Goal: Task Accomplishment & Management: Manage account settings

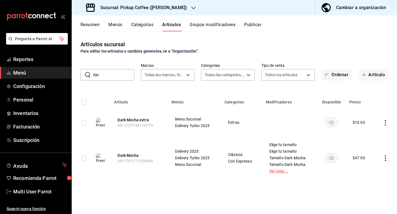
click at [277, 170] on link "Ver más..." at bounding box center [289, 171] width 41 height 4
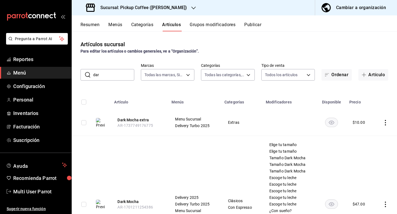
click at [277, 168] on div "Elige tu tamaño Elige tu tamaño Tamaño Dark Mocha Tamaño Dark Mocha Tamaño Dark…" at bounding box center [290, 204] width 42 height 123
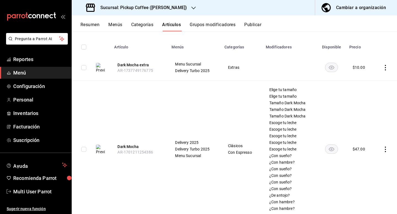
scroll to position [72, 0]
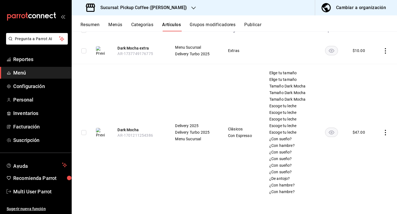
click at [384, 133] on icon "actions" at bounding box center [385, 133] width 6 height 6
click at [365, 148] on li "Editar" at bounding box center [363, 145] width 33 height 11
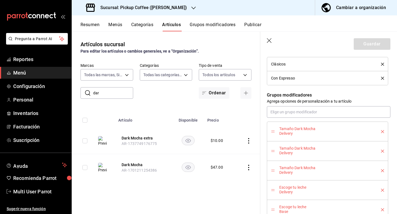
scroll to position [292, 0]
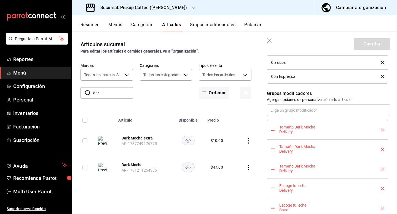
click at [383, 129] on icon "delete" at bounding box center [382, 130] width 3 height 3
click at [382, 129] on icon "delete" at bounding box center [382, 130] width 3 height 3
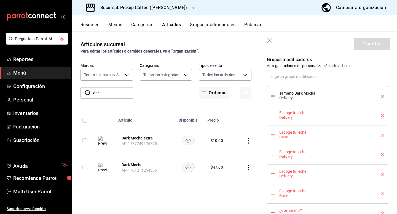
scroll to position [329, 0]
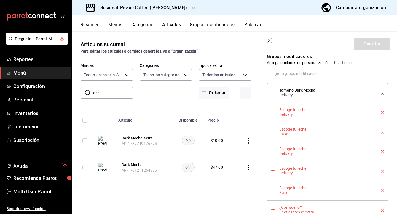
click at [384, 153] on li "Escoge tu leche Delivery" at bounding box center [327, 152] width 121 height 20
click at [382, 153] on icon "delete" at bounding box center [382, 151] width 3 height 3
click at [382, 151] on icon "delete" at bounding box center [382, 151] width 3 height 3
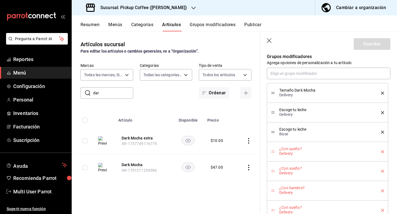
click at [381, 151] on icon "delete" at bounding box center [382, 151] width 3 height 3
click at [385, 173] on li "¿Con hambre? Delivery" at bounding box center [327, 172] width 121 height 20
click at [383, 172] on icon "delete" at bounding box center [382, 171] width 3 height 3
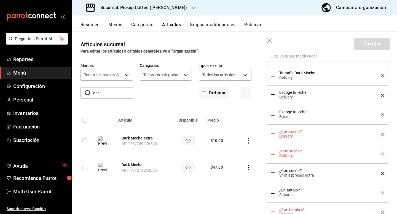
scroll to position [346, 0]
click at [383, 154] on icon "delete" at bounding box center [382, 153] width 3 height 3
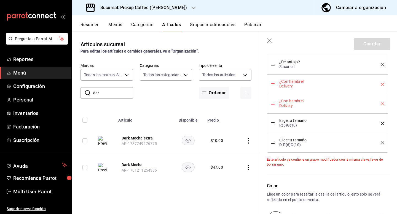
scroll to position [458, 0]
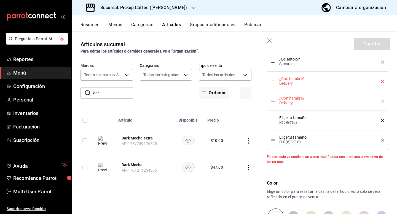
click at [381, 101] on icon "delete" at bounding box center [382, 101] width 3 height 3
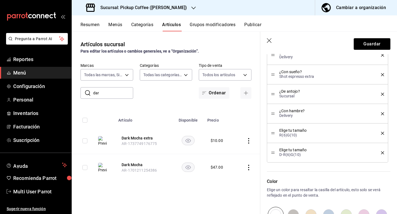
scroll to position [419, 0]
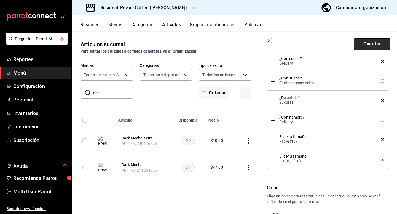
click at [383, 40] on button "Guardar" at bounding box center [371, 44] width 37 height 12
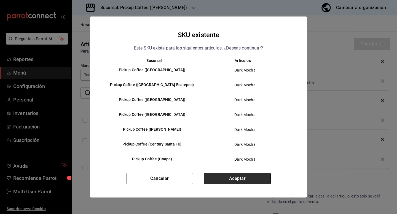
click at [227, 174] on button "Aceptar" at bounding box center [237, 179] width 67 height 12
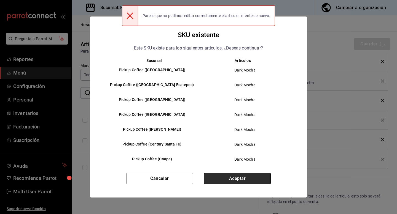
click at [227, 174] on button "Aceptar" at bounding box center [237, 179] width 67 height 12
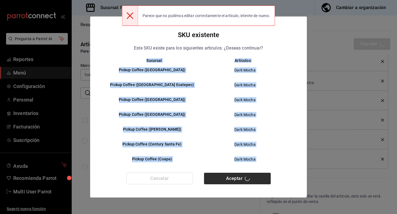
click at [227, 174] on div "Cancelar Aceptar" at bounding box center [198, 185] width 216 height 25
click at [227, 174] on button "Aceptar" at bounding box center [237, 179] width 67 height 12
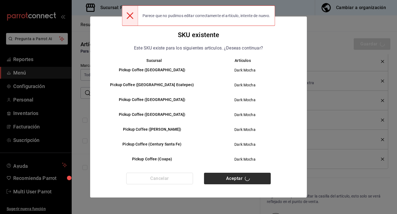
click at [227, 174] on div "Cancelar Aceptar" at bounding box center [198, 185] width 216 height 25
click at [227, 174] on button "Aceptar" at bounding box center [237, 179] width 67 height 12
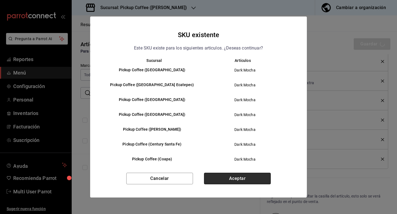
click at [227, 174] on button "Aceptar" at bounding box center [237, 179] width 67 height 12
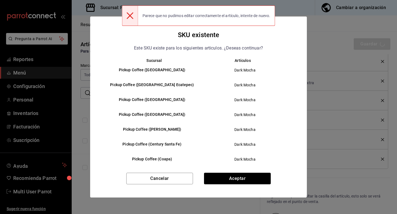
click at [338, 37] on div "SKU existente Este SKU existe para los siguientes articulos. ¿Deseas continuar?…" at bounding box center [198, 107] width 397 height 214
click at [147, 174] on button "Cancelar" at bounding box center [159, 179] width 67 height 12
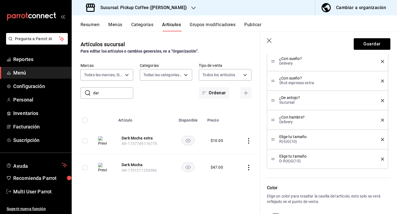
click at [191, 169] on rect "availability-product" at bounding box center [188, 167] width 13 height 9
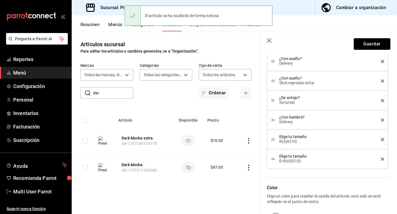
click at [192, 169] on rect "availability-product" at bounding box center [188, 167] width 13 height 9
click at [262, 40] on header "Guardar" at bounding box center [328, 43] width 137 height 23
click at [272, 41] on icon "button" at bounding box center [270, 41] width 6 height 6
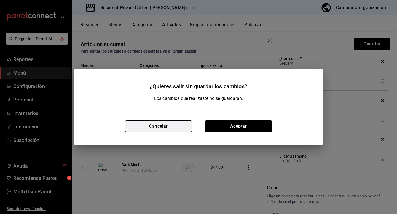
click at [188, 125] on button "Cancelar" at bounding box center [158, 127] width 67 height 12
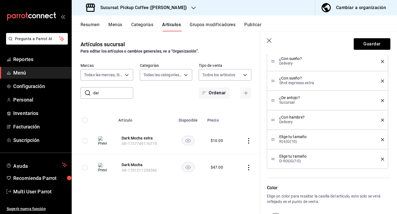
scroll to position [503, 0]
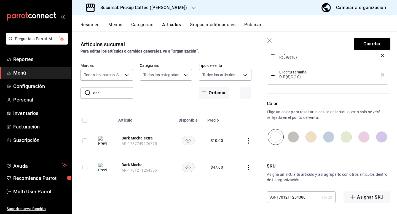
click at [312, 194] on div "AR-1701211254386 16 / 20 ​" at bounding box center [301, 198] width 69 height 12
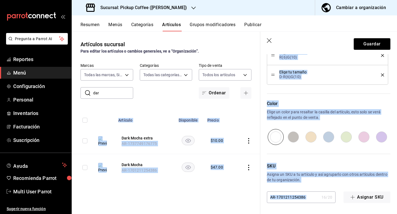
drag, startPoint x: 312, startPoint y: 194, endPoint x: 250, endPoint y: 201, distance: 62.3
click at [250, 201] on main "Artículos sucursal Para editar los artículos o cambios generales, ve a “Organiz…" at bounding box center [234, 122] width 325 height 183
click at [305, 190] on div "SKU Asigna un SKU a tu artículo y así agruparlo con otros artículos dentro de t…" at bounding box center [325, 174] width 130 height 58
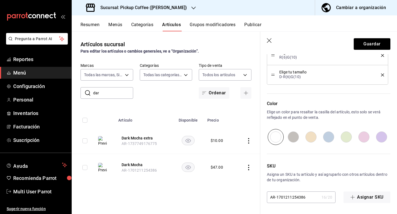
drag, startPoint x: 306, startPoint y: 198, endPoint x: 267, endPoint y: 197, distance: 39.1
click at [267, 197] on input "AR-1701211254386" at bounding box center [293, 197] width 52 height 11
click at [377, 45] on button "Guardar" at bounding box center [371, 44] width 37 height 12
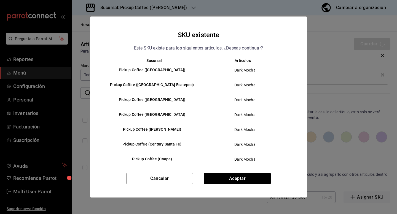
click at [239, 106] on td "Dark Mocha" at bounding box center [246, 100] width 97 height 15
click at [214, 177] on button "Aceptar" at bounding box center [237, 179] width 67 height 12
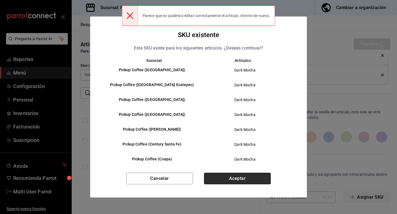
click at [214, 177] on button "Aceptar" at bounding box center [237, 179] width 67 height 12
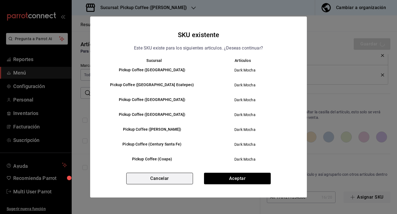
click at [147, 180] on button "Cancelar" at bounding box center [159, 179] width 67 height 12
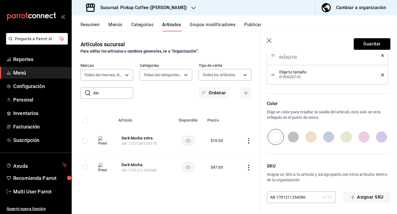
click at [270, 37] on header "Guardar" at bounding box center [328, 43] width 137 height 23
click at [270, 39] on icon "button" at bounding box center [270, 41] width 6 height 6
type textarea "x"
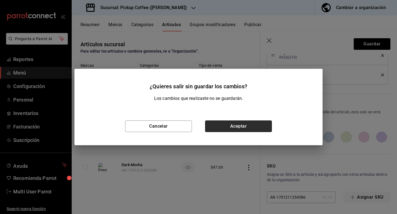
click at [219, 125] on button "Aceptar" at bounding box center [238, 127] width 67 height 12
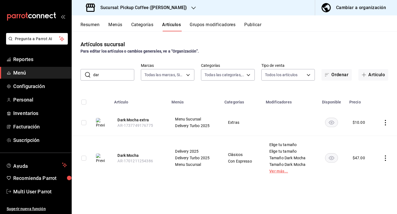
click at [279, 172] on link "Ver más..." at bounding box center [289, 171] width 41 height 4
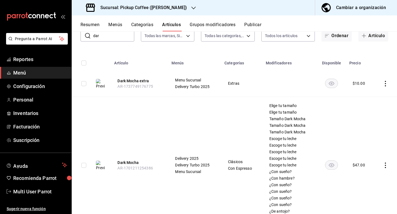
scroll to position [40, 0]
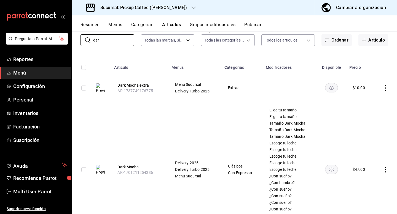
drag, startPoint x: 112, startPoint y: 36, endPoint x: 85, endPoint y: 32, distance: 28.1
click at [85, 32] on div "​ dar ​ Marcas Todas las marcas, Sin marca 5b91d91b-5d50-4258-8a39-b7c27b6201f2…" at bounding box center [234, 37] width 325 height 18
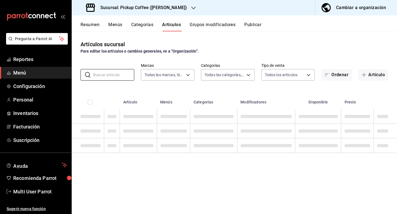
scroll to position [0, 0]
type input "c"
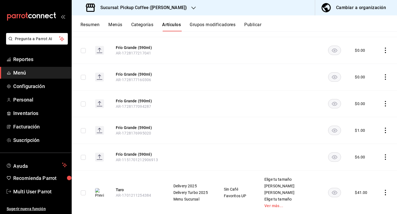
scroll to position [4015, 0]
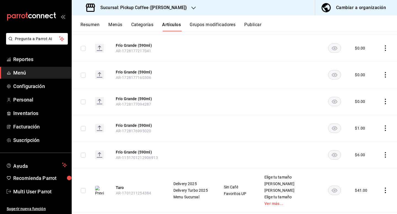
click at [374, 93] on span "Editar" at bounding box center [368, 95] width 14 height 6
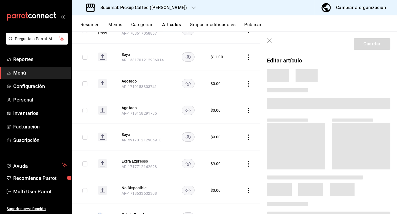
scroll to position [3723, 0]
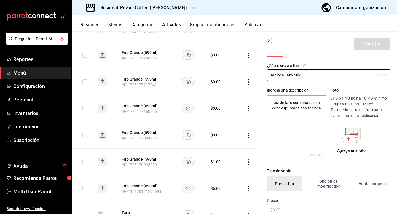
type textarea "x"
type input "$49.00"
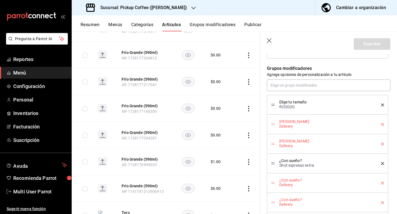
scroll to position [277, 0]
click at [381, 144] on icon "delete" at bounding box center [382, 143] width 3 height 3
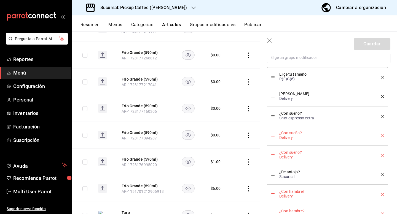
scroll to position [311, 0]
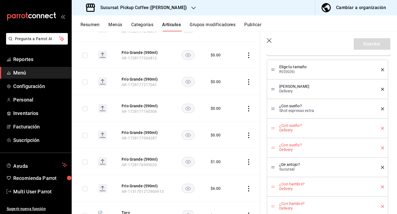
click at [380, 129] on button "delete" at bounding box center [380, 128] width 7 height 3
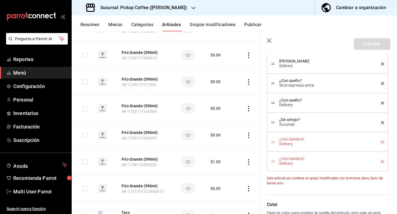
scroll to position [340, 0]
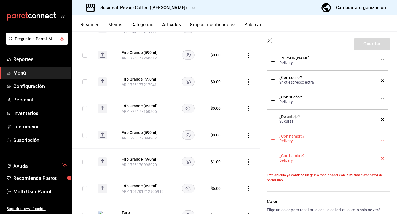
click at [381, 138] on icon "delete" at bounding box center [382, 139] width 3 height 3
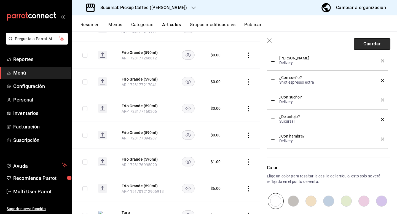
click at [369, 47] on button "Guardar" at bounding box center [371, 44] width 37 height 12
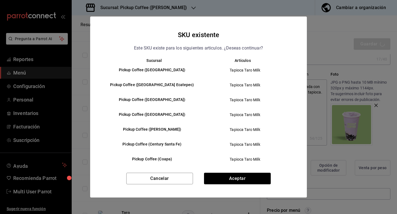
scroll to position [0, 0]
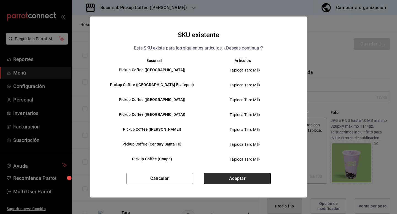
click at [238, 178] on button "Aceptar" at bounding box center [237, 179] width 67 height 12
click at [223, 183] on button "Aceptar" at bounding box center [237, 179] width 67 height 12
click at [245, 184] on button "Aceptar" at bounding box center [237, 179] width 67 height 12
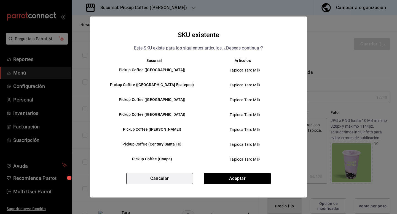
click at [162, 179] on button "Cancelar" at bounding box center [159, 179] width 67 height 12
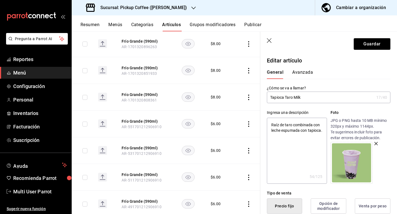
scroll to position [5125, 0]
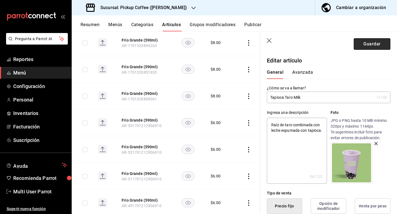
click at [364, 42] on button "Guardar" at bounding box center [371, 44] width 37 height 12
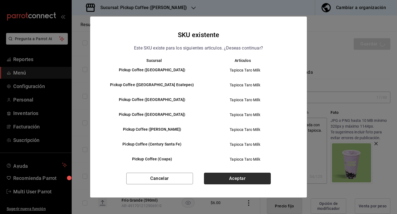
click at [258, 174] on button "Aceptar" at bounding box center [237, 179] width 67 height 12
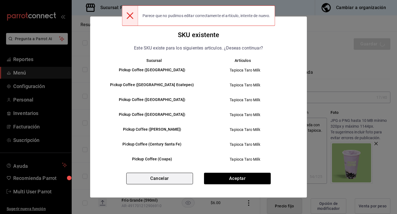
click at [184, 175] on button "Cancelar" at bounding box center [159, 179] width 67 height 12
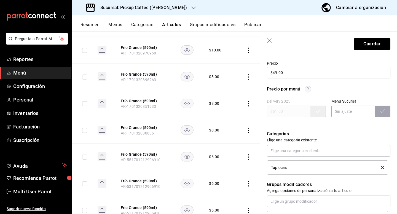
scroll to position [161, 0]
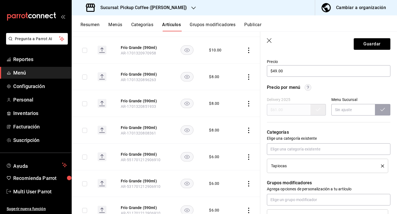
click at [300, 163] on li "Tapiocas" at bounding box center [327, 166] width 121 height 14
click at [294, 109] on div "Delivery 2025 $61.00 Menu Sucursal" at bounding box center [328, 107] width 123 height 18
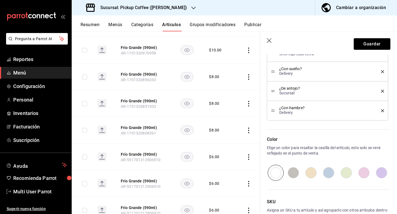
scroll to position [404, 0]
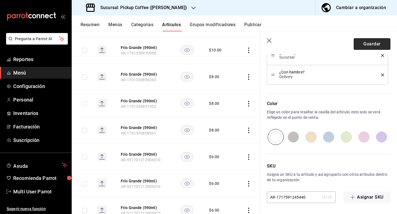
click at [373, 42] on button "Guardar" at bounding box center [371, 44] width 37 height 12
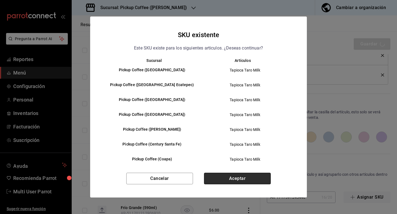
click at [229, 178] on button "Aceptar" at bounding box center [237, 179] width 67 height 12
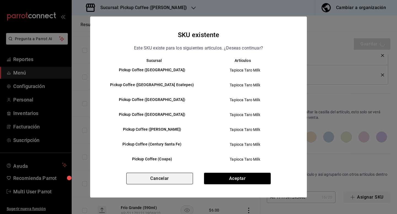
click at [158, 180] on button "Cancelar" at bounding box center [159, 179] width 67 height 12
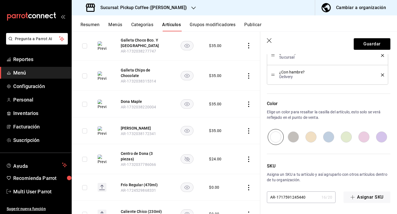
scroll to position [3070, 0]
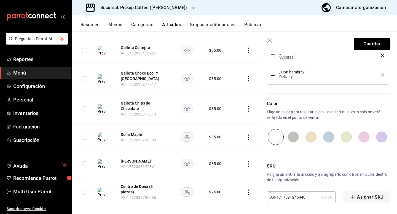
click at [266, 42] on header "Guardar" at bounding box center [328, 43] width 137 height 23
click at [253, 23] on button "Publicar" at bounding box center [252, 26] width 17 height 9
type textarea "x"
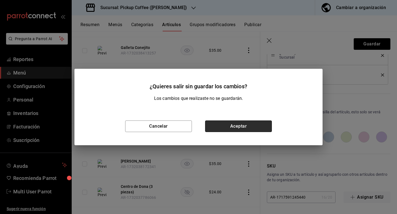
click at [215, 123] on button "Aceptar" at bounding box center [238, 127] width 67 height 12
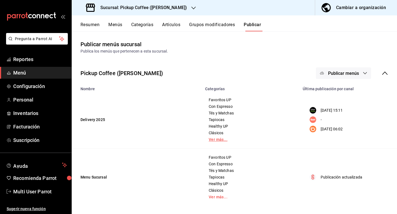
click at [216, 140] on link "Ver más..." at bounding box center [250, 140] width 84 height 4
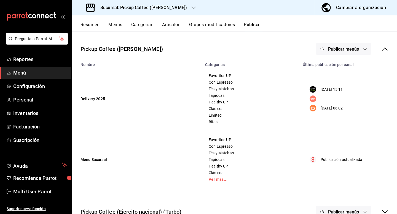
scroll to position [25, 0]
click at [322, 53] on button "Publicar menús" at bounding box center [343, 49] width 55 height 12
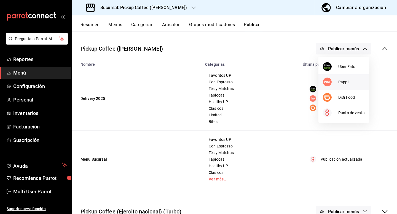
click at [335, 87] on li "Rappi" at bounding box center [343, 81] width 51 height 15
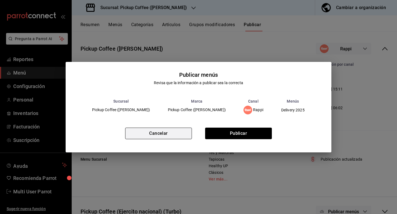
click at [171, 138] on button "Cancelar" at bounding box center [158, 134] width 67 height 12
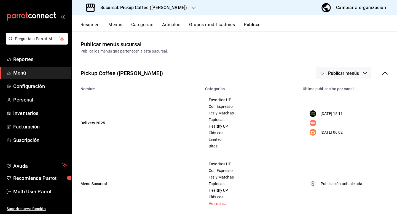
scroll to position [5, 0]
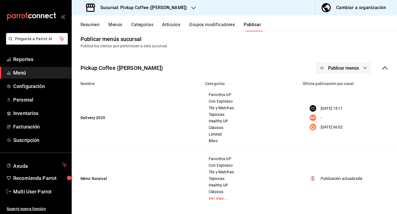
click at [169, 11] on div "Sucursal: Pickup Coffee ([PERSON_NAME])" at bounding box center [137, 7] width 122 height 15
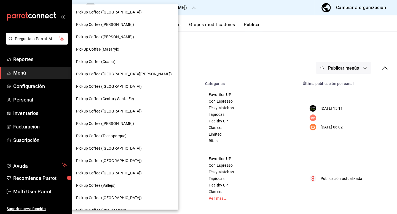
scroll to position [29, 0]
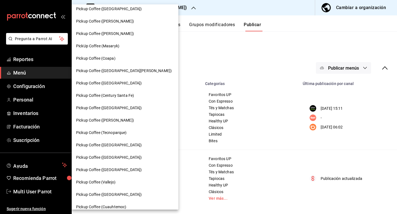
click at [108, 50] on div "PickUp Coffee (Masaryk)" at bounding box center [125, 46] width 107 height 12
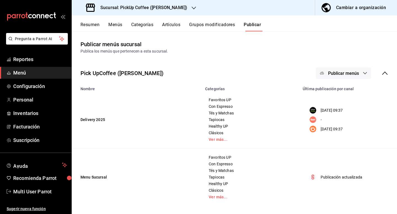
click at [215, 22] on button "Grupos modificadores" at bounding box center [212, 26] width 46 height 9
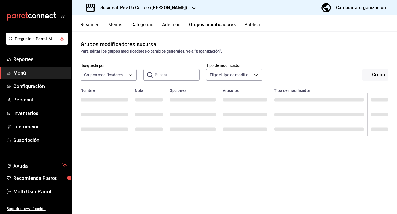
click at [166, 23] on button "Artículos" at bounding box center [171, 26] width 18 height 9
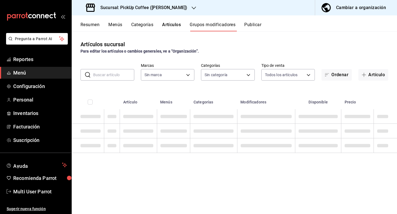
type input "12034366-98f9-44e1-9cfa-4cc784005088,ac8bf7a9-f8b9-4855-ab87-03fe5822791e"
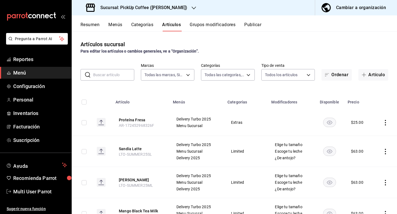
type input "c4b0b8db-d1c5-4185-b096-89ff1571b12a,c11e2521-be33-4b38-9f48-b07fb2300245,0895c…"
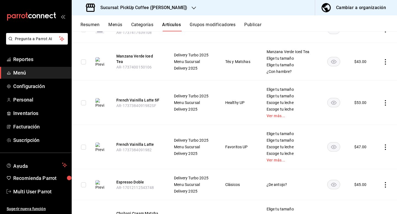
scroll to position [789, 0]
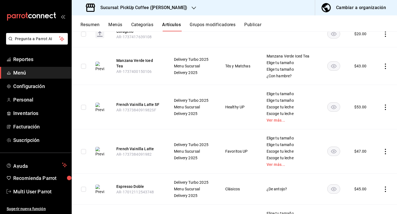
click at [378, 65] on td at bounding box center [385, 66] width 22 height 38
click at [381, 64] on td at bounding box center [385, 66] width 22 height 38
click at [387, 64] on icon "actions" at bounding box center [385, 67] width 6 height 6
click at [370, 78] on li "Editar" at bounding box center [363, 75] width 33 height 11
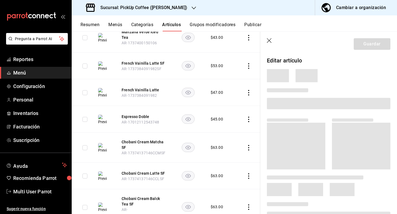
scroll to position [743, 0]
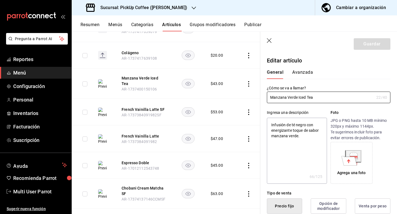
type textarea "x"
type input "$43.00"
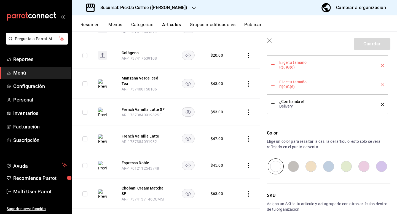
scroll to position [344, 0]
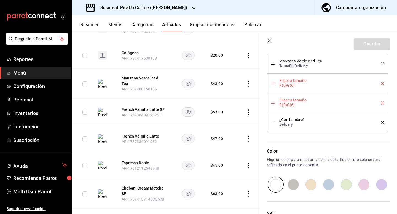
click at [383, 86] on div "Elige tu tamaño R(0)G(6)" at bounding box center [327, 84] width 113 height 12
click at [382, 83] on icon "delete" at bounding box center [382, 83] width 3 height 3
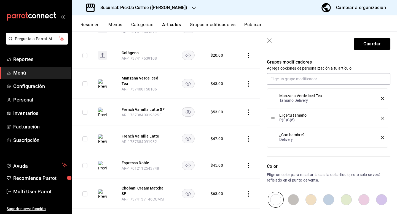
scroll to position [305, 0]
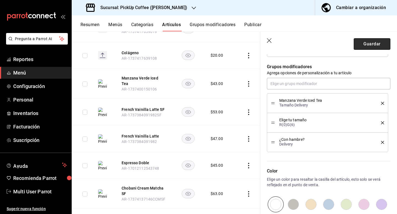
click at [380, 45] on button "Guardar" at bounding box center [371, 44] width 37 height 12
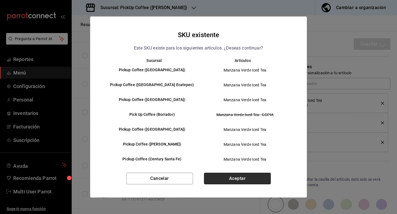
click at [215, 182] on button "Aceptar" at bounding box center [237, 179] width 67 height 12
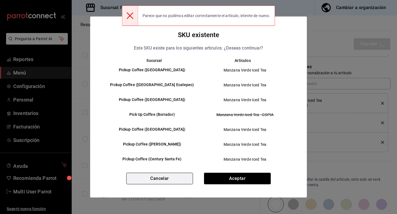
click at [169, 176] on button "Cancelar" at bounding box center [159, 179] width 67 height 12
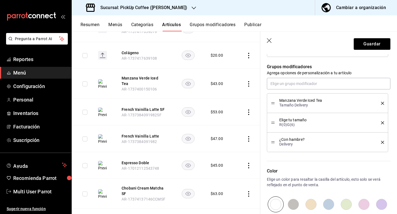
click at [267, 43] on icon "button" at bounding box center [270, 41] width 6 height 6
type textarea "x"
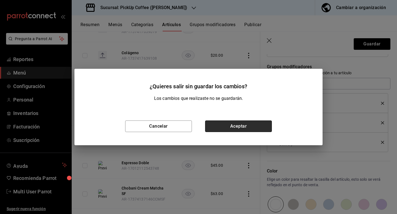
click at [224, 126] on button "Aceptar" at bounding box center [238, 127] width 67 height 12
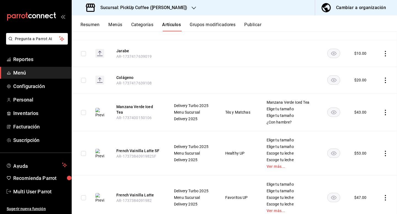
scroll to position [994, 0]
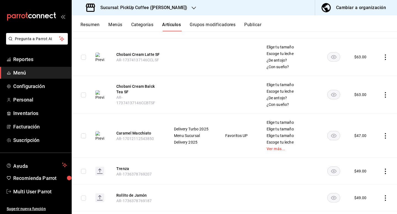
click at [152, 11] on div "Sucursal: PickUp Coffee ([PERSON_NAME])" at bounding box center [137, 7] width 122 height 15
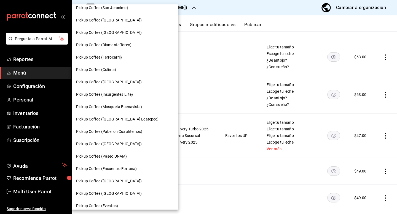
scroll to position [270, 0]
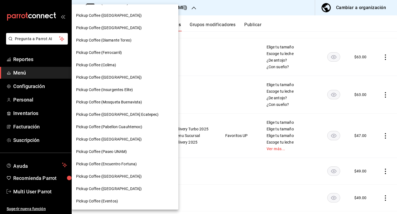
click at [201, 30] on div at bounding box center [198, 107] width 397 height 214
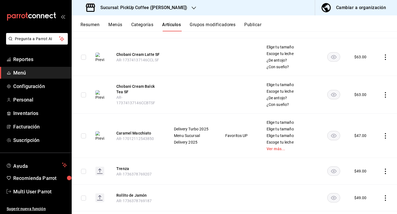
click at [210, 28] on button "Grupos modificadores" at bounding box center [212, 26] width 46 height 9
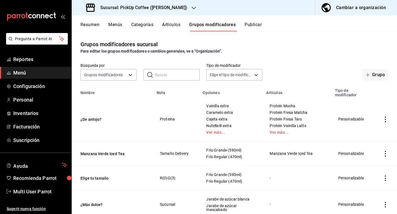
click at [116, 24] on button "Menús" at bounding box center [115, 26] width 14 height 9
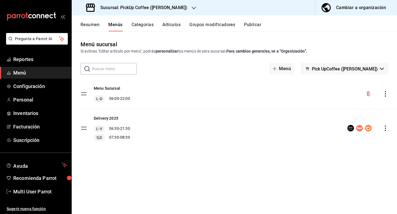
click at [382, 131] on div "menu-maker-table" at bounding box center [367, 128] width 41 height 7
click at [383, 130] on icon "actions" at bounding box center [385, 129] width 6 height 6
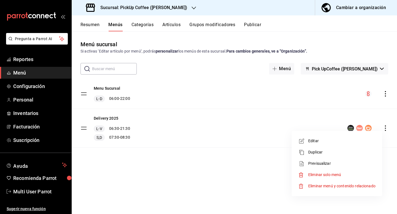
click at [324, 141] on span "Editar" at bounding box center [341, 141] width 67 height 6
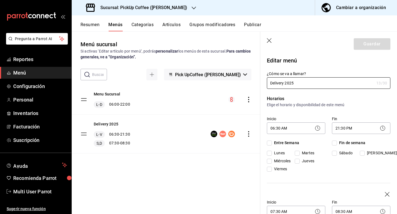
checkbox input "true"
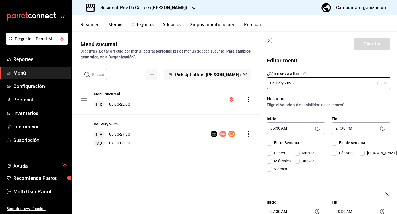
checkbox input "true"
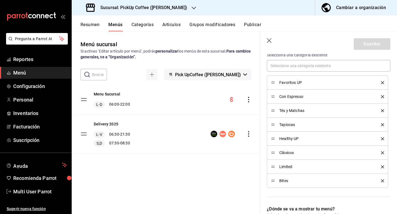
scroll to position [247, 0]
click at [322, 93] on div "Con Espresso" at bounding box center [327, 96] width 113 height 6
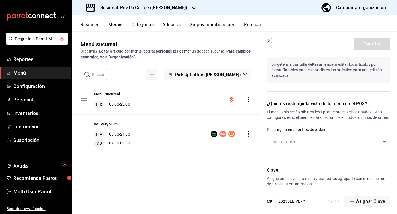
scroll to position [533, 0]
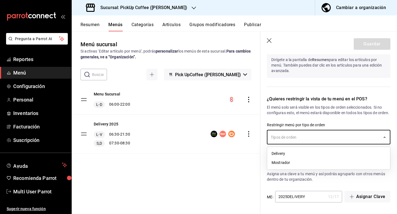
click at [307, 136] on input "text" at bounding box center [324, 137] width 110 height 10
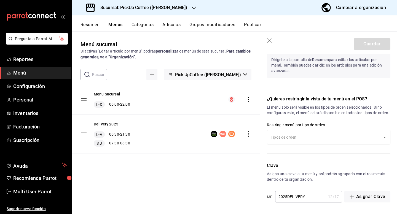
click at [328, 105] on p "El menú solo será visible en los tipos de orden seleccionados. Si no configuras…" at bounding box center [328, 110] width 123 height 11
click at [266, 37] on header "Guardar" at bounding box center [328, 43] width 137 height 23
click at [268, 42] on icon "button" at bounding box center [270, 41] width 6 height 6
checkbox input "false"
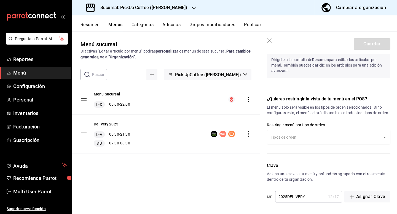
checkbox input "false"
type input "1755898787659"
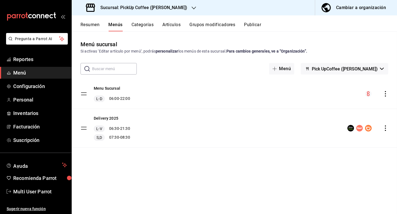
checkbox input "false"
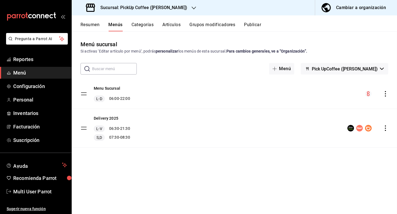
checkbox input "false"
click at [146, 27] on button "Categorías" at bounding box center [142, 26] width 22 height 9
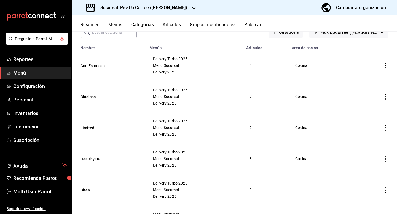
scroll to position [153, 0]
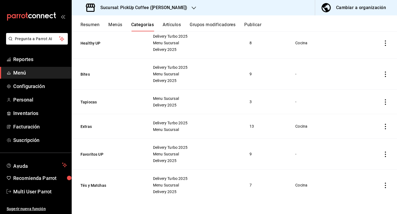
click at [174, 23] on button "Artículos" at bounding box center [172, 26] width 18 height 9
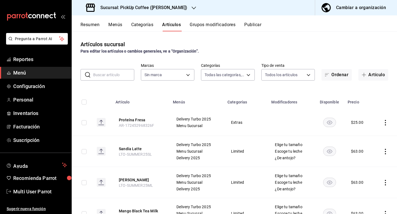
type input "c4b0b8db-d1c5-4185-b096-89ff1571b12a,c11e2521-be33-4b38-9f48-b07fb2300245,0895c…"
type input "12034366-98f9-44e1-9cfa-4cc784005088,ac8bf7a9-f8b9-4855-ab87-03fe5822791e"
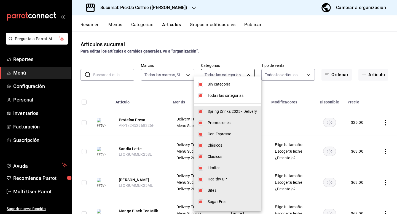
click at [228, 70] on body "Pregunta a Parrot AI Reportes Menú Configuración Personal Inventarios Facturaci…" at bounding box center [198, 107] width 397 height 214
click at [203, 84] on li "Sin categoría" at bounding box center [227, 84] width 67 height 11
checkbox input "false"
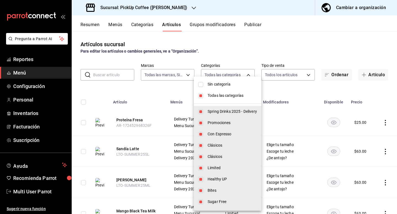
click at [201, 115] on li "Spring Drinks 2025 - Delivery" at bounding box center [227, 111] width 67 height 11
type input "c11e2521-be33-4b38-9f48-b07fb2300245,0895c10a-2ad4-41b4-9b09-a48d42f9b904,0ff07…"
checkbox input "false"
click at [201, 84] on input "checkbox" at bounding box center [200, 84] width 5 height 5
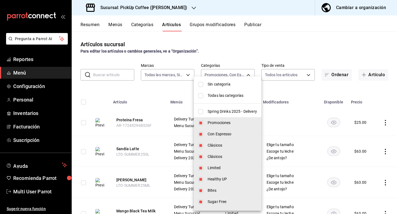
checkbox input "true"
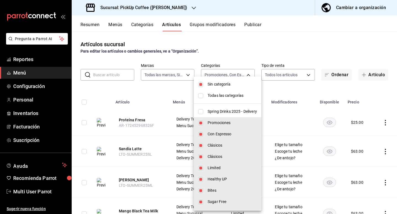
click at [203, 97] on input "checkbox" at bounding box center [200, 95] width 5 height 5
checkbox input "true"
type input "c4b0b8db-d1c5-4185-b096-89ff1571b12a,c11e2521-be33-4b38-9f48-b07fb2300245,0895c…"
checkbox input "true"
click at [203, 97] on input "checkbox" at bounding box center [200, 95] width 5 height 5
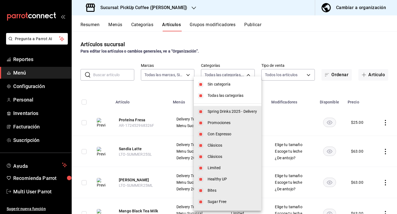
checkbox input "false"
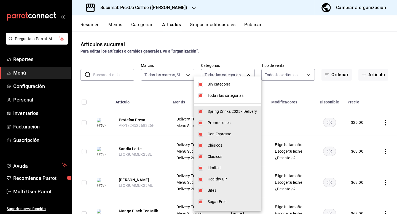
checkbox input "false"
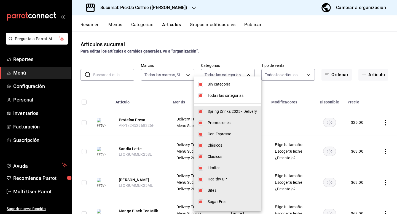
checkbox input "false"
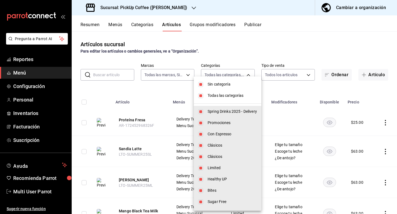
checkbox input "false"
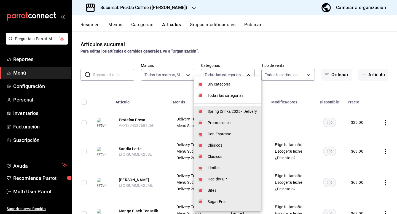
checkbox input "false"
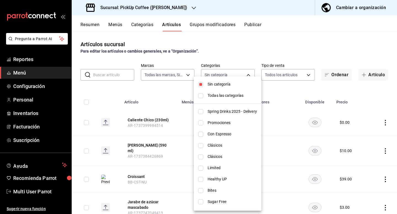
click at [202, 84] on input "checkbox" at bounding box center [200, 84] width 5 height 5
checkbox input "false"
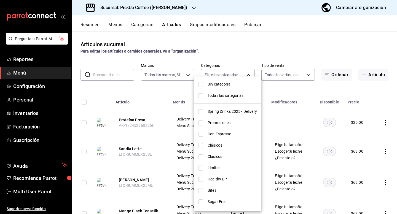
click at [200, 133] on input "checkbox" at bounding box center [200, 134] width 5 height 5
checkbox input "true"
type input "0895c10a-2ad4-41b4-9b09-a48d42f9b904"
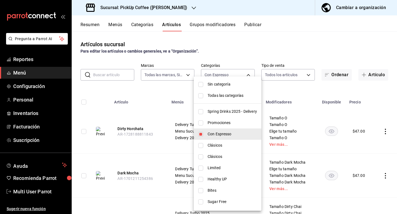
click at [201, 146] on input "checkbox" at bounding box center [200, 145] width 5 height 5
checkbox input "true"
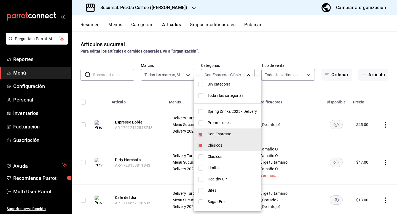
click at [203, 156] on li "Clásicos" at bounding box center [227, 156] width 67 height 11
type input "0895c10a-2ad4-41b4-9b09-a48d42f9b904,0ff074cf-7d35-4d8e-a7e6-02e98bc6b557,a3421…"
checkbox input "true"
click at [201, 143] on input "checkbox" at bounding box center [200, 145] width 5 height 5
checkbox input "false"
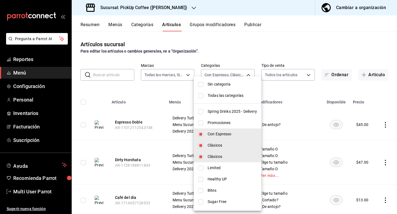
type input "0895c10a-2ad4-41b4-9b09-a48d42f9b904,a3421aa8-d3fa-4b0e-b9bb-5b5e0edec1d3"
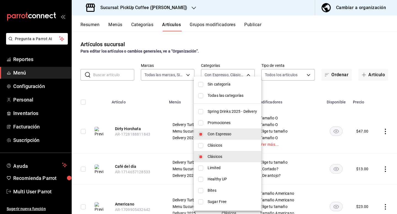
click at [201, 155] on input "checkbox" at bounding box center [200, 157] width 5 height 5
checkbox input "false"
type input "0895c10a-2ad4-41b4-9b09-a48d42f9b904"
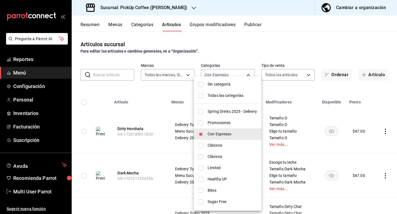
click at [245, 38] on div at bounding box center [198, 107] width 397 height 214
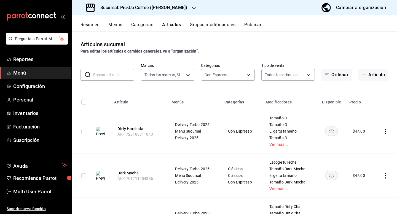
click at [277, 143] on link "Ver más..." at bounding box center [289, 145] width 41 height 4
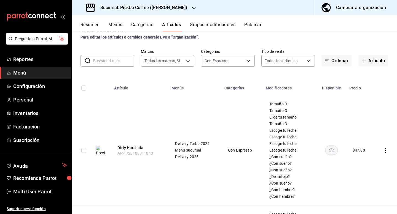
scroll to position [21, 0]
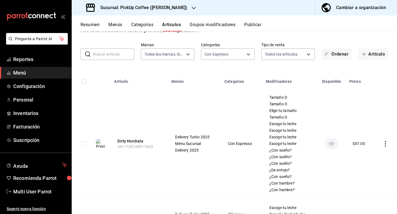
click at [382, 142] on icon "actions" at bounding box center [385, 144] width 6 height 6
click at [361, 155] on div at bounding box center [356, 156] width 10 height 7
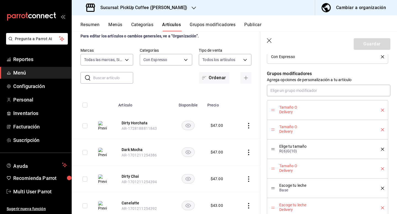
scroll to position [300, 0]
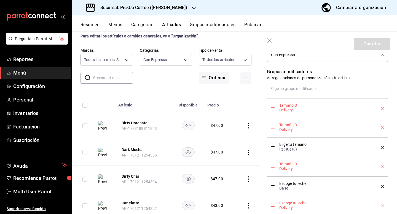
click at [383, 130] on div "Tamaño O Delivery" at bounding box center [327, 128] width 113 height 12
click at [382, 128] on icon "delete" at bounding box center [382, 127] width 3 height 3
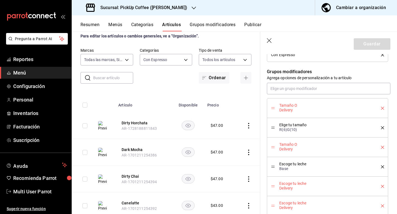
click at [383, 108] on icon "delete" at bounding box center [382, 108] width 3 height 3
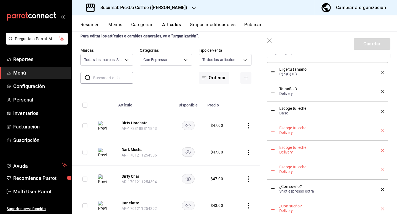
scroll to position [336, 0]
click at [382, 130] on icon "delete" at bounding box center [382, 130] width 3 height 3
click at [382, 151] on icon "delete" at bounding box center [382, 150] width 3 height 3
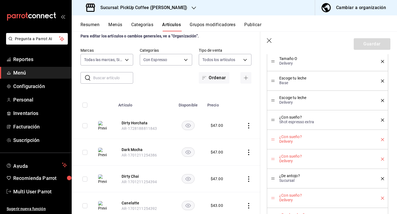
click at [384, 142] on li "¿Con sueño? Delivery" at bounding box center [327, 140] width 121 height 20
click at [382, 140] on icon "delete" at bounding box center [382, 139] width 3 height 3
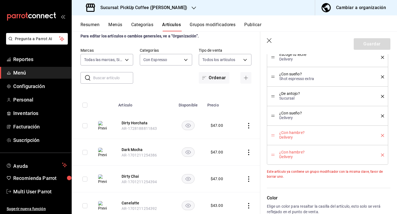
scroll to position [412, 0]
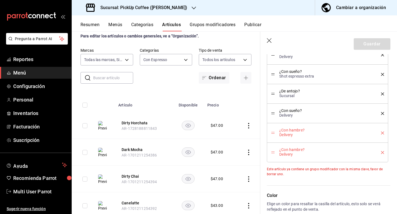
click at [383, 132] on icon "delete" at bounding box center [382, 133] width 3 height 3
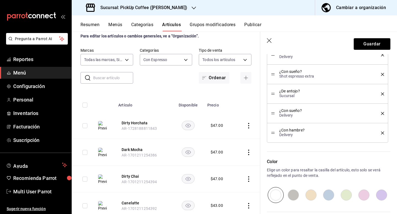
click at [379, 31] on div "Resumen Menús Categorías Artículos Grupos modificadores Publicar" at bounding box center [238, 26] width 316 height 9
click at [379, 38] on header "Guardar" at bounding box center [328, 43] width 137 height 23
click at [375, 44] on button "Guardar" at bounding box center [371, 44] width 37 height 12
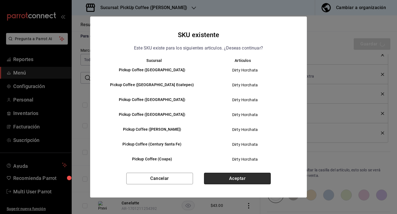
click at [232, 173] on button "Aceptar" at bounding box center [237, 179] width 67 height 12
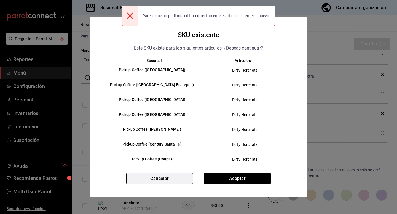
click at [163, 182] on button "Cancelar" at bounding box center [159, 179] width 67 height 12
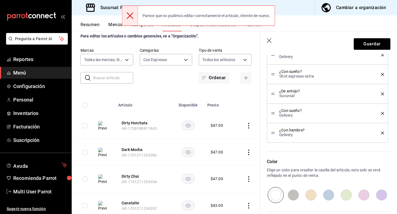
click at [272, 47] on header "Guardar" at bounding box center [328, 43] width 137 height 23
click at [271, 45] on header "Guardar" at bounding box center [328, 43] width 137 height 23
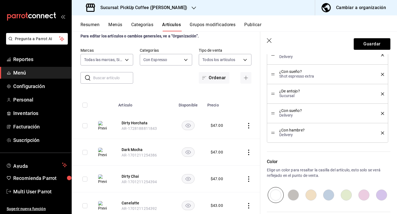
click at [270, 44] on icon "button" at bounding box center [270, 41] width 6 height 6
type textarea "x"
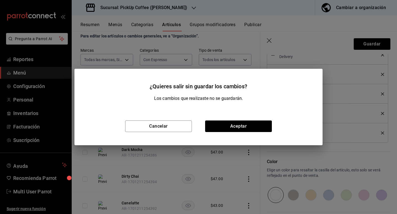
click at [239, 134] on div "Cancelar Aceptar" at bounding box center [198, 126] width 248 height 38
click at [239, 129] on button "Aceptar" at bounding box center [238, 127] width 67 height 12
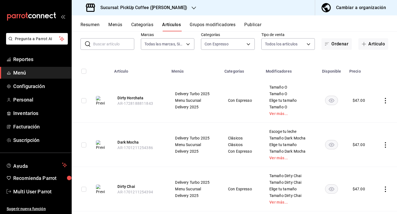
scroll to position [39, 0]
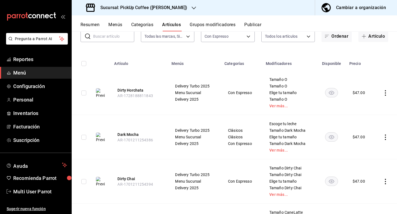
click at [386, 134] on td at bounding box center [385, 137] width 23 height 44
click at [385, 136] on icon "actions" at bounding box center [385, 138] width 6 height 6
click at [368, 147] on li "Editar" at bounding box center [363, 149] width 33 height 11
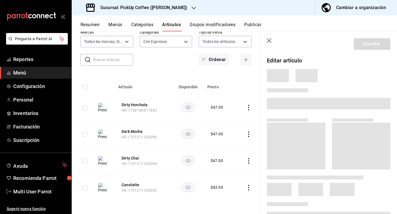
scroll to position [15, 0]
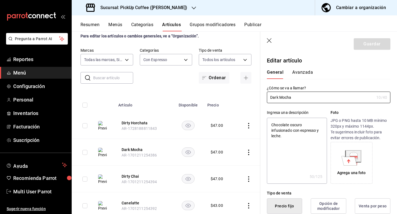
type textarea "x"
type input "$47.00"
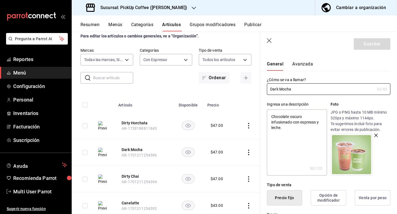
scroll to position [9, 0]
click at [306, 66] on button "Avanzada" at bounding box center [302, 65] width 21 height 9
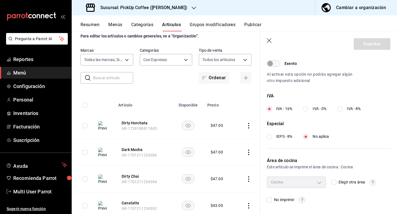
scroll to position [0, 0]
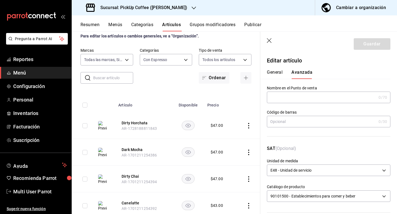
click at [277, 71] on button "General" at bounding box center [275, 74] width 16 height 9
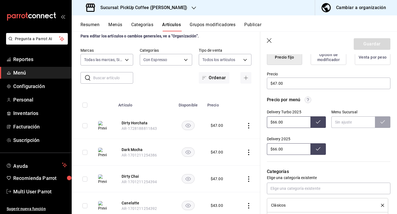
scroll to position [152, 0]
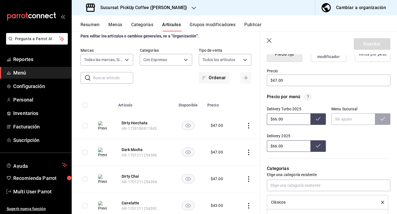
click at [316, 120] on icon at bounding box center [318, 119] width 4 height 4
click at [316, 121] on icon at bounding box center [318, 119] width 4 height 4
click at [318, 152] on div "Categorías Elige una categoría existente Clásicos Clásicos Con Espresso" at bounding box center [325, 195] width 130 height 86
click at [318, 148] on button at bounding box center [317, 146] width 15 height 12
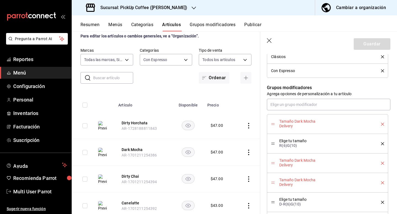
scroll to position [315, 0]
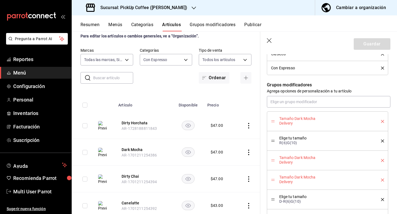
click at [381, 121] on icon "delete" at bounding box center [382, 121] width 3 height 3
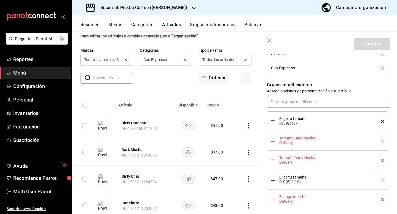
click at [382, 142] on div "Tamaño Dark Mocha Delivery" at bounding box center [327, 141] width 113 height 12
click at [381, 142] on icon "delete" at bounding box center [382, 141] width 3 height 3
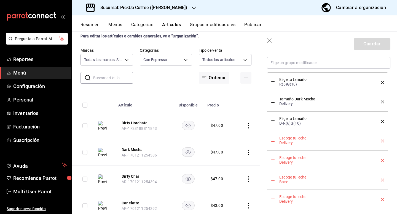
scroll to position [356, 0]
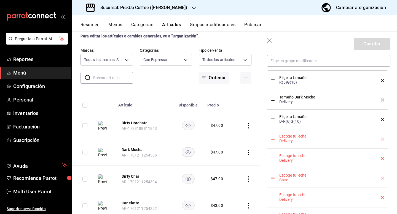
click at [383, 140] on icon "delete" at bounding box center [382, 139] width 3 height 3
click at [384, 141] on li "Escoge tu leche Base" at bounding box center [327, 139] width 121 height 20
click at [381, 140] on icon "delete" at bounding box center [382, 139] width 3 height 3
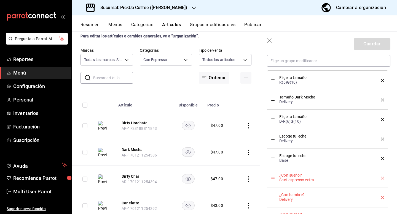
click at [382, 177] on icon "delete" at bounding box center [382, 178] width 3 height 3
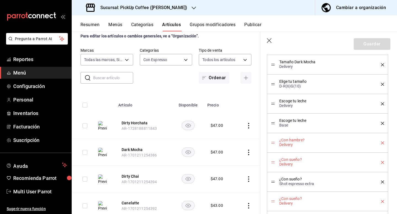
scroll to position [392, 0]
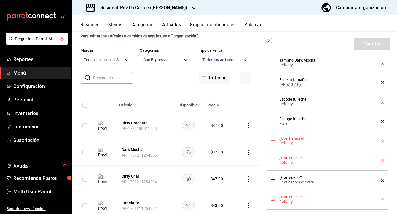
click at [380, 142] on button "delete" at bounding box center [380, 141] width 7 height 3
click at [382, 181] on icon "delete" at bounding box center [382, 180] width 3 height 3
click at [382, 182] on div "¿Con sueño? Delivery" at bounding box center [327, 181] width 113 height 12
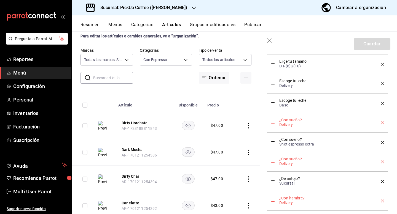
scroll to position [415, 0]
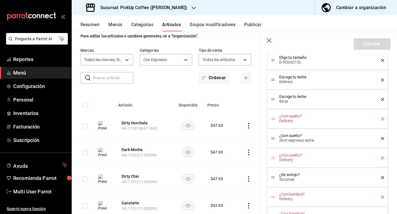
click at [382, 159] on icon "delete" at bounding box center [382, 158] width 3 height 3
click at [381, 199] on div "¿Con hambre? Delivery" at bounding box center [327, 197] width 113 height 12
click at [383, 197] on icon "delete" at bounding box center [382, 197] width 3 height 3
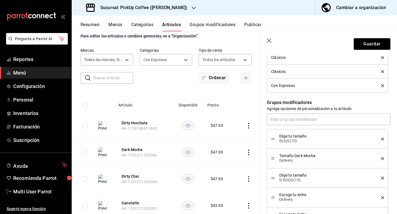
scroll to position [296, 0]
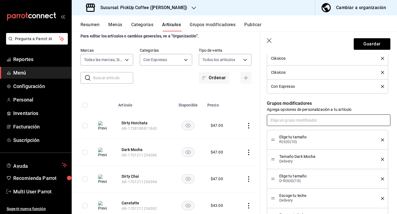
click at [355, 121] on input "text" at bounding box center [328, 121] width 123 height 12
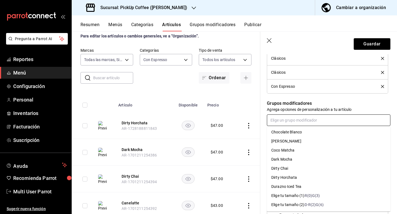
scroll to position [334, 0]
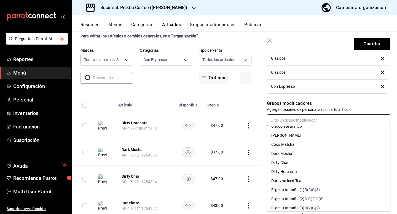
click at [283, 155] on div "Dark Mocha" at bounding box center [281, 154] width 21 height 6
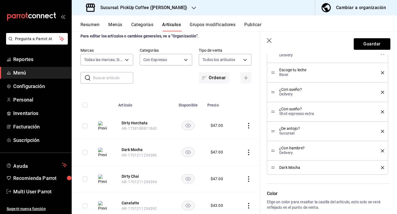
scroll to position [445, 0]
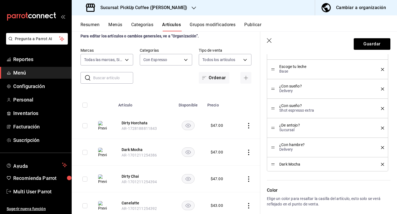
click at [381, 163] on icon "delete" at bounding box center [382, 164] width 3 height 3
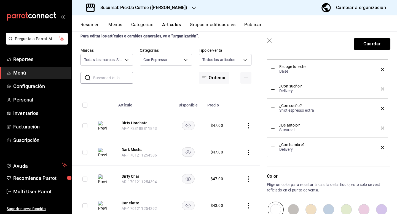
click at [357, 44] on button "Guardar" at bounding box center [371, 44] width 37 height 12
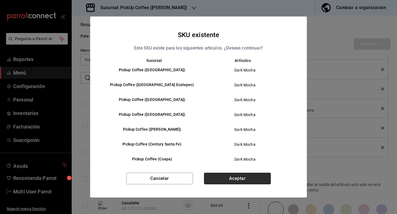
click at [222, 176] on button "Aceptar" at bounding box center [237, 179] width 67 height 12
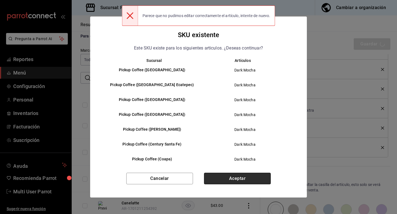
click at [222, 180] on button "Aceptar" at bounding box center [237, 179] width 67 height 12
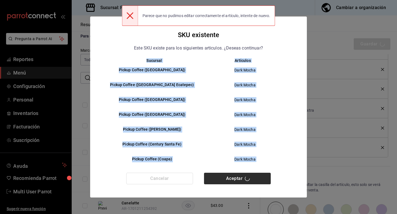
click at [222, 180] on div "Cancelar Aceptar" at bounding box center [198, 185] width 216 height 25
click at [222, 180] on button "Aceptar" at bounding box center [237, 179] width 67 height 12
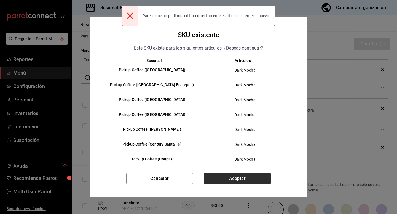
click at [222, 180] on div "Cancelar Aceptar" at bounding box center [198, 185] width 216 height 25
click at [222, 180] on button "Aceptar" at bounding box center [237, 179] width 67 height 12
click at [222, 180] on div "Cancelar Aceptar" at bounding box center [198, 185] width 216 height 25
click at [222, 180] on button "Aceptar" at bounding box center [237, 179] width 67 height 12
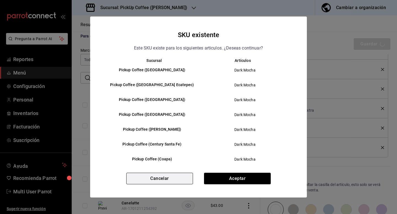
click at [153, 178] on button "Cancelar" at bounding box center [159, 179] width 67 height 12
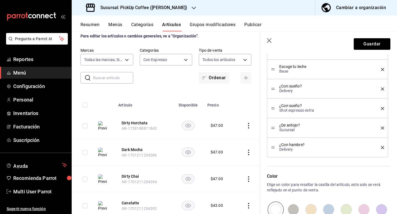
click at [210, 26] on button "Grupos modificadores" at bounding box center [212, 26] width 46 height 9
type textarea "x"
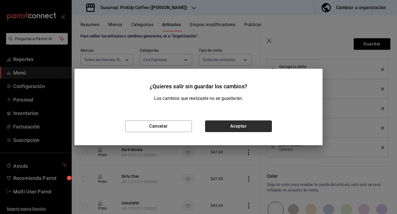
click at [224, 123] on button "Aceptar" at bounding box center [238, 127] width 67 height 12
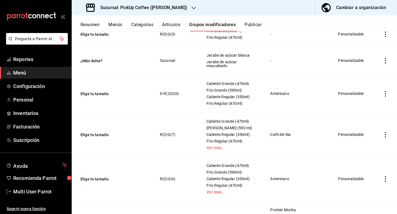
scroll to position [145, 0]
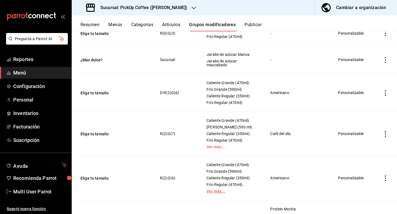
click at [216, 191] on link "Ver más..." at bounding box center [231, 191] width 50 height 4
click at [216, 146] on link "Ver más..." at bounding box center [231, 147] width 50 height 4
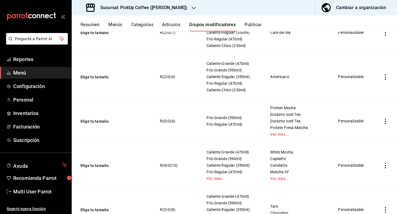
scroll to position [1, 0]
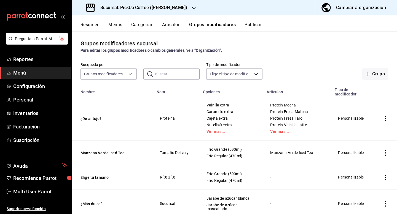
click at [171, 78] on input "text" at bounding box center [177, 74] width 45 height 11
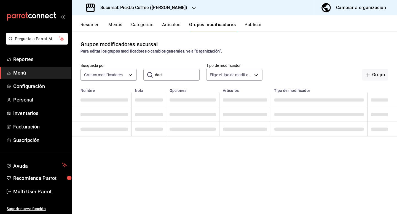
type input "dark"
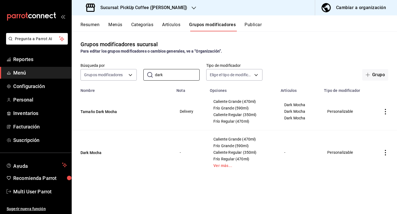
click at [383, 113] on icon "actions" at bounding box center [385, 112] width 6 height 6
click at [367, 124] on span "Editar" at bounding box center [368, 125] width 14 height 6
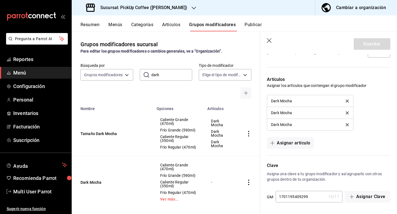
scroll to position [389, 0]
click at [267, 39] on icon "button" at bounding box center [270, 41] width 6 height 6
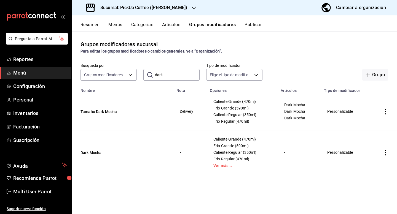
click at [384, 110] on icon "actions" at bounding box center [385, 112] width 6 height 6
click at [357, 123] on icon at bounding box center [354, 124] width 7 height 7
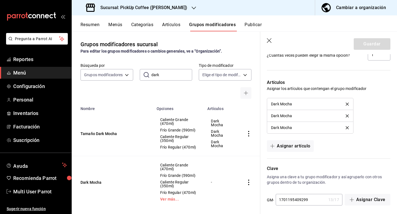
scroll to position [389, 0]
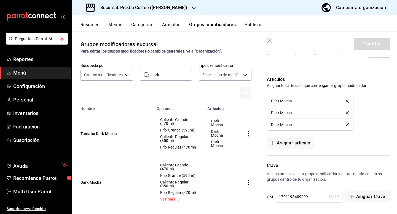
click at [328, 120] on li "Dark Mocha" at bounding box center [310, 125] width 86 height 12
click at [270, 39] on icon "button" at bounding box center [269, 40] width 5 height 5
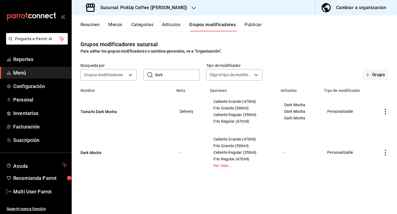
click at [386, 153] on icon "actions" at bounding box center [385, 153] width 6 height 6
click at [365, 163] on li "Editar" at bounding box center [363, 165] width 33 height 11
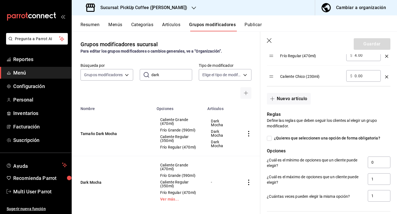
scroll to position [266, 0]
drag, startPoint x: 375, startPoint y: 162, endPoint x: 365, endPoint y: 163, distance: 10.5
click at [365, 163] on div "¿Cuál es el mínimo de opciones que un cliente puede elegir? 0" at bounding box center [328, 163] width 123 height 12
type input "1"
click at [372, 46] on button "Guardar" at bounding box center [371, 44] width 37 height 12
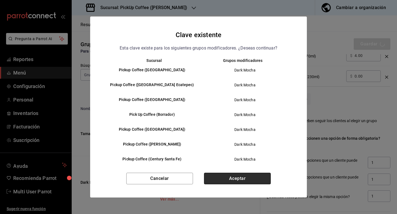
click at [240, 178] on button "Aceptar" at bounding box center [237, 179] width 67 height 12
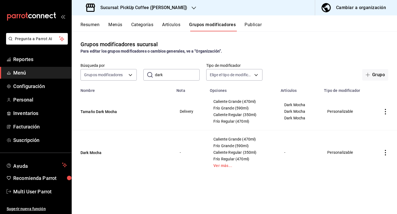
click at [388, 155] on td "simple table" at bounding box center [384, 153] width 23 height 44
click at [384, 155] on icon "actions" at bounding box center [385, 153] width 6 height 6
click at [364, 161] on li "Editar" at bounding box center [363, 165] width 33 height 11
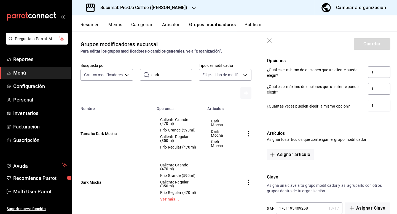
scroll to position [354, 0]
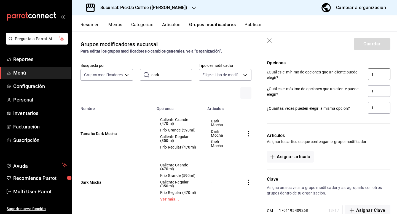
drag, startPoint x: 382, startPoint y: 74, endPoint x: 361, endPoint y: 73, distance: 21.5
click at [361, 74] on div "¿Cuál es el mínimo de opciones que un cliente puede elegir? 1" at bounding box center [328, 75] width 123 height 12
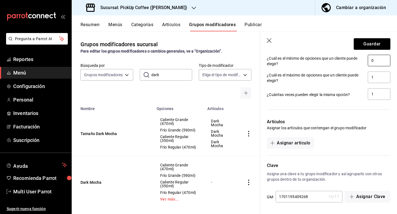
type input "0"
click at [214, 141] on span "Dark Mocha" at bounding box center [220, 144] width 19 height 8
click at [271, 44] on header "Guardar" at bounding box center [328, 43] width 137 height 23
click at [269, 43] on icon "button" at bounding box center [270, 41] width 6 height 6
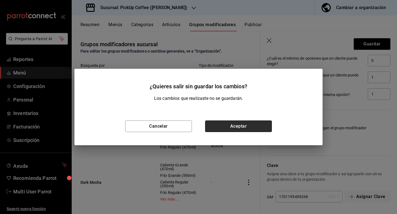
click at [217, 126] on button "Aceptar" at bounding box center [238, 127] width 67 height 12
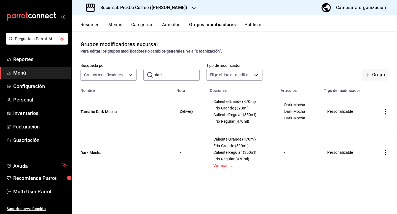
click at [383, 110] on icon "actions" at bounding box center [385, 112] width 6 height 6
click at [362, 123] on span "Editar" at bounding box center [368, 125] width 14 height 6
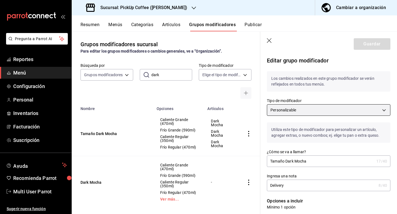
click at [346, 104] on body "Pregunta a Parrot AI Reportes Menú Configuración Personal Inventarios Facturaci…" at bounding box center [198, 107] width 397 height 214
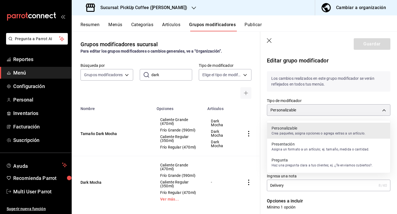
click at [346, 104] on div at bounding box center [198, 107] width 397 height 214
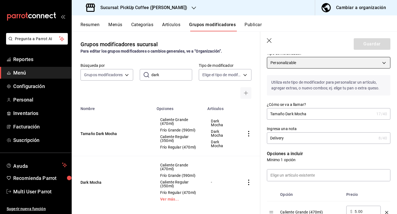
scroll to position [48, 0]
click at [271, 42] on icon "button" at bounding box center [269, 40] width 5 height 5
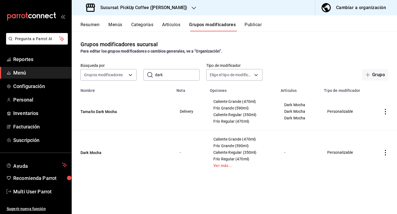
click at [162, 4] on h3 "Sucursal: PickUp Coffee ([PERSON_NAME])" at bounding box center [141, 7] width 91 height 7
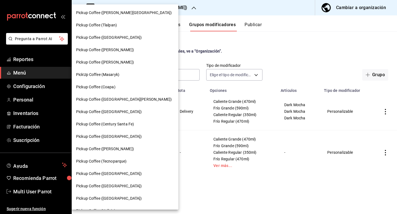
click at [120, 66] on div "Pickup Coffee ([PERSON_NAME])" at bounding box center [125, 62] width 107 height 12
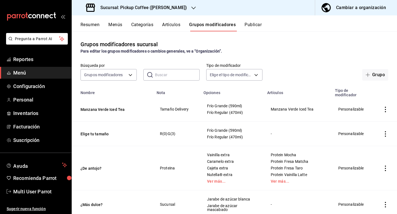
scroll to position [29, 0]
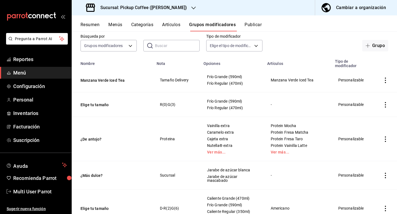
click at [163, 49] on input "text" at bounding box center [177, 45] width 45 height 11
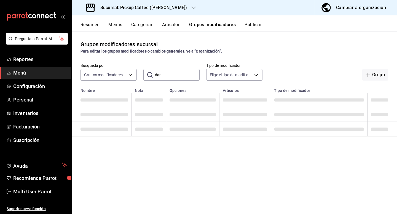
scroll to position [0, 0]
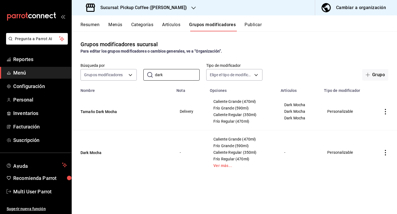
type input "dark"
click at [175, 23] on button "Artículos" at bounding box center [171, 26] width 18 height 9
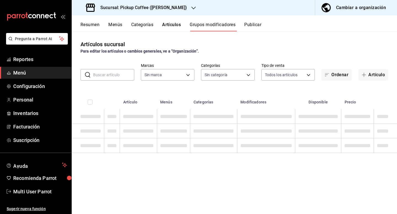
type input "5b91d91b-5d50-4258-8a39-b7c27b6201f2,66751013-9544-45f3-b5b3-d5f349b7c276"
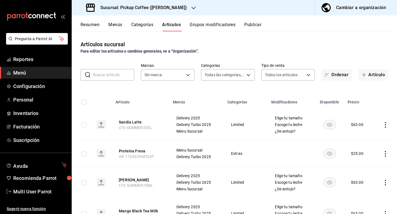
type input "f0a8f2ec-6693-4237-84ee-ba8c56eda96c,31fa9df0-74a3-43ce-b1c7-8cf292aae9a6,7c413…"
type input "5b91d91b-5d50-4258-8a39-b7c27b6201f2,66751013-9544-45f3-b5b3-d5f349b7c276"
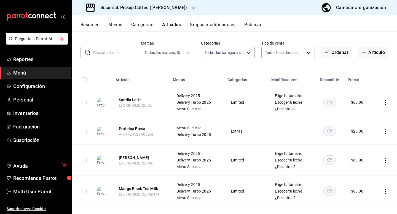
scroll to position [21, 0]
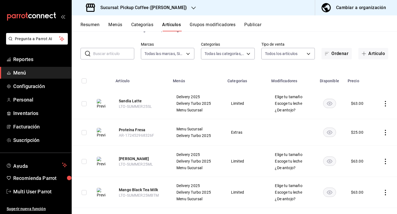
click at [123, 55] on input "text" at bounding box center [113, 53] width 41 height 11
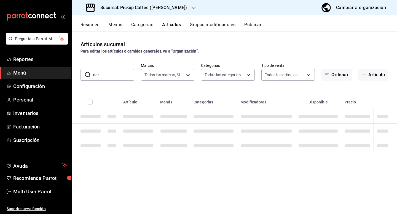
scroll to position [0, 0]
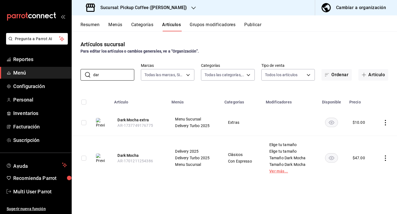
type input "dar"
click at [278, 173] on link "Ver más..." at bounding box center [289, 171] width 41 height 4
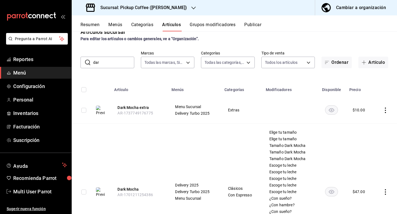
scroll to position [20, 0]
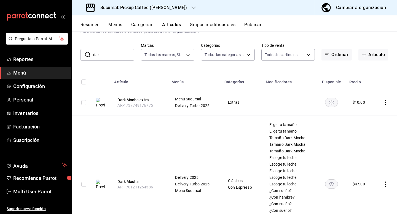
click at [384, 186] on icon "actions" at bounding box center [385, 185] width 6 height 6
click at [368, 178] on span "Editar" at bounding box center [368, 177] width 14 height 6
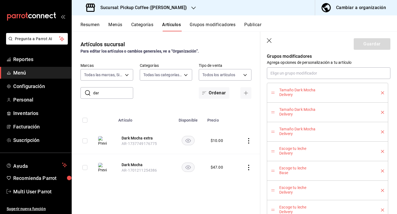
scroll to position [330, 0]
click at [381, 112] on icon "delete" at bounding box center [382, 111] width 3 height 3
click at [383, 92] on icon "delete" at bounding box center [382, 92] width 3 height 3
click at [268, 46] on header "Guardar" at bounding box center [328, 43] width 137 height 23
click at [268, 42] on icon "button" at bounding box center [270, 41] width 6 height 6
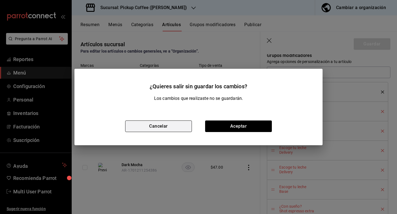
click at [172, 130] on button "Cancelar" at bounding box center [158, 127] width 67 height 12
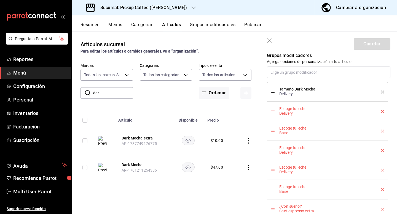
click at [269, 46] on header "Guardar" at bounding box center [328, 43] width 137 height 23
click at [269, 44] on header "Guardar" at bounding box center [328, 43] width 137 height 23
click at [269, 40] on icon "button" at bounding box center [269, 40] width 5 height 5
type textarea "x"
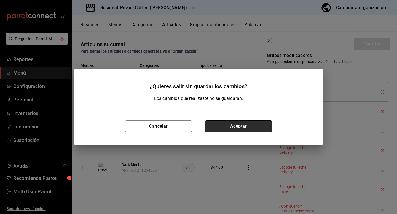
click at [246, 131] on button "Aceptar" at bounding box center [238, 127] width 67 height 12
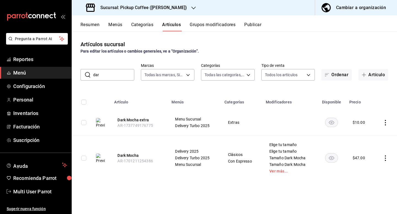
click at [387, 159] on icon "actions" at bounding box center [385, 159] width 6 height 6
click at [373, 168] on span "Editar" at bounding box center [368, 171] width 14 height 6
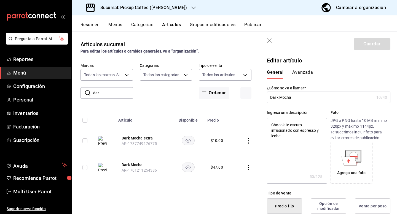
type textarea "x"
type input "$47.00"
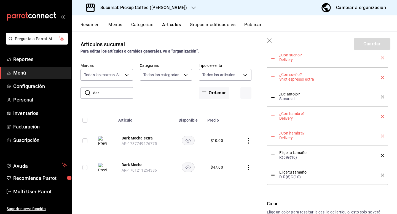
scroll to position [599, 0]
click at [383, 135] on icon "delete" at bounding box center [382, 135] width 3 height 3
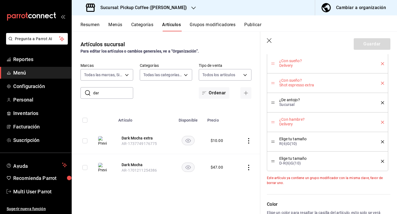
scroll to position [593, 0]
click at [381, 123] on icon "delete" at bounding box center [382, 122] width 3 height 3
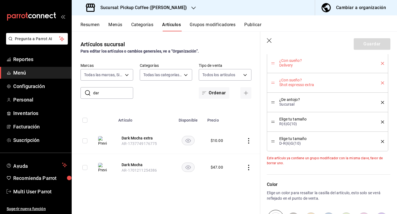
click at [383, 83] on icon "delete" at bounding box center [382, 83] width 3 height 3
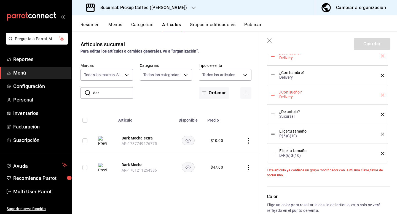
scroll to position [542, 0]
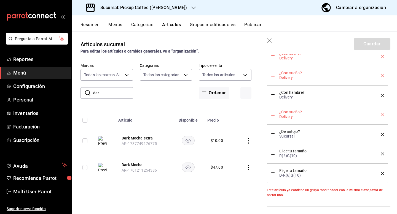
click at [384, 114] on li "¿Con sueño? Delivery" at bounding box center [327, 115] width 121 height 20
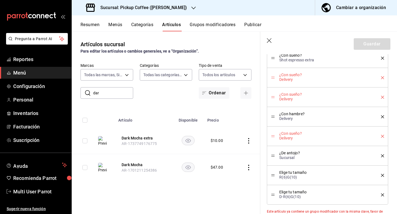
scroll to position [512, 0]
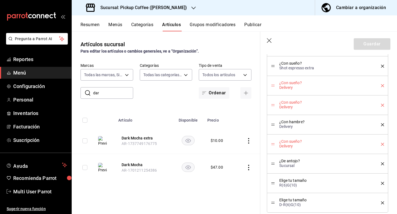
click at [383, 143] on icon "delete" at bounding box center [382, 144] width 3 height 3
click at [381, 106] on icon "delete" at bounding box center [382, 105] width 3 height 3
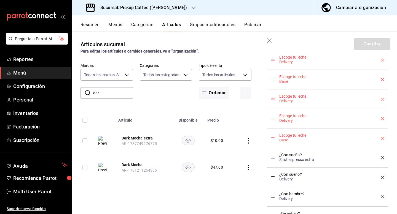
scroll to position [416, 0]
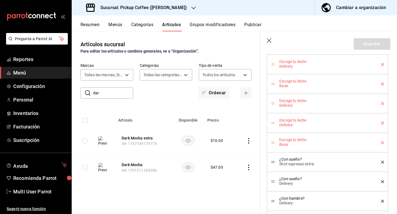
click at [384, 102] on li "Escoge tu leche Delivery" at bounding box center [327, 104] width 121 height 20
click at [381, 103] on icon "delete" at bounding box center [382, 103] width 3 height 3
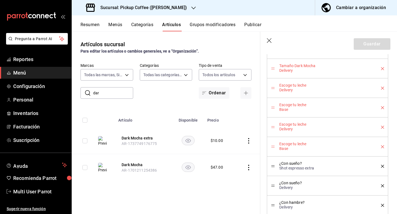
scroll to position [387, 0]
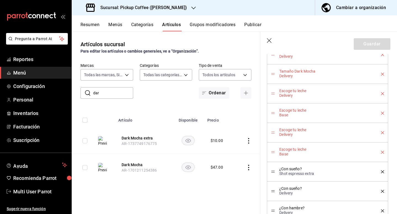
click at [382, 113] on icon "delete" at bounding box center [382, 113] width 3 height 3
click at [383, 94] on icon "delete" at bounding box center [382, 93] width 3 height 3
click at [383, 94] on icon "delete" at bounding box center [382, 94] width 3 height 3
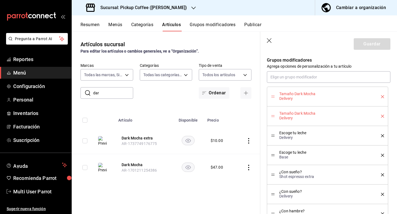
scroll to position [326, 0]
click at [381, 115] on icon "delete" at bounding box center [382, 115] width 3 height 3
type textarea "x"
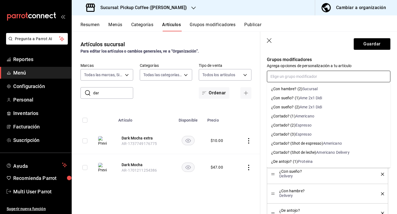
click at [353, 75] on input "text" at bounding box center [328, 77] width 123 height 12
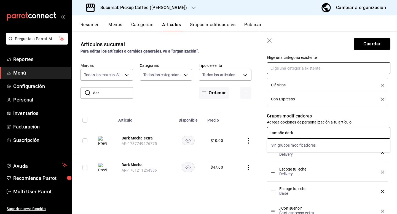
scroll to position [270, 0]
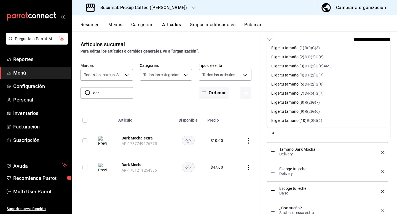
type input "t"
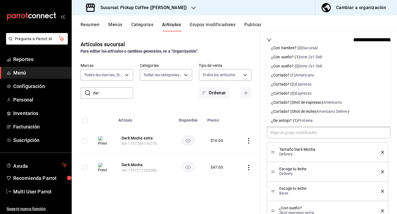
click at [256, 64] on div "​ dar ​ Marcas Todas las marcas, Sin marca 5b91d91b-5d50-4258-8a39-b7c27b6201f2…" at bounding box center [166, 81] width 188 height 36
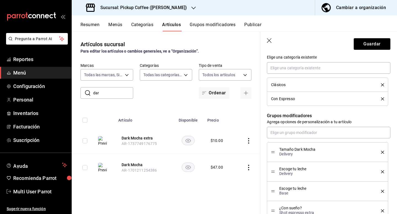
click at [381, 51] on header "Guardar" at bounding box center [328, 43] width 137 height 23
click at [381, 44] on button "Guardar" at bounding box center [371, 44] width 37 height 12
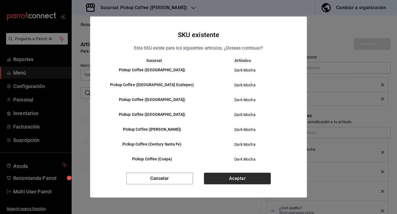
click at [216, 178] on button "Aceptar" at bounding box center [237, 179] width 67 height 12
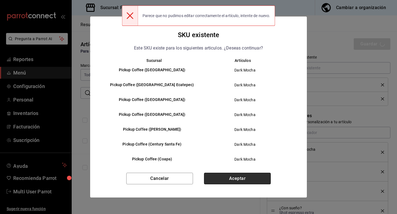
click at [217, 179] on button "Aceptar" at bounding box center [237, 179] width 67 height 12
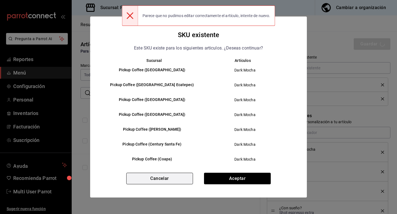
click at [182, 177] on button "Cancelar" at bounding box center [159, 179] width 67 height 12
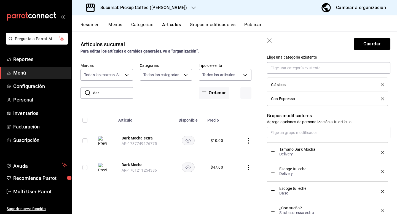
click at [269, 42] on icon "button" at bounding box center [270, 41] width 6 height 6
type textarea "x"
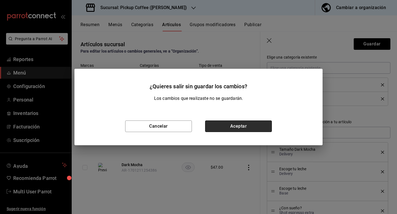
click at [238, 123] on button "Aceptar" at bounding box center [238, 127] width 67 height 12
